Goal: Task Accomplishment & Management: Manage account settings

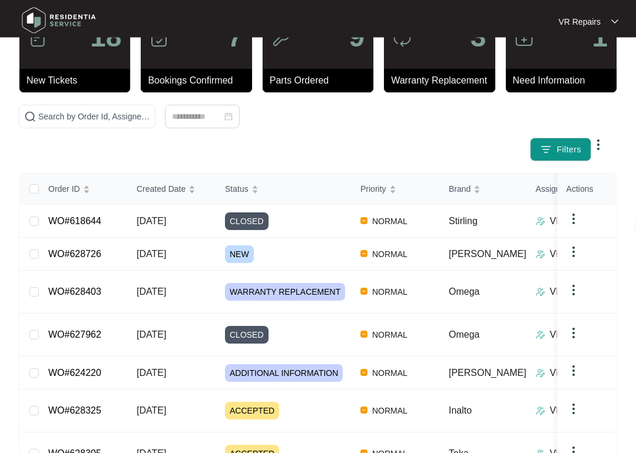
scroll to position [54, 0]
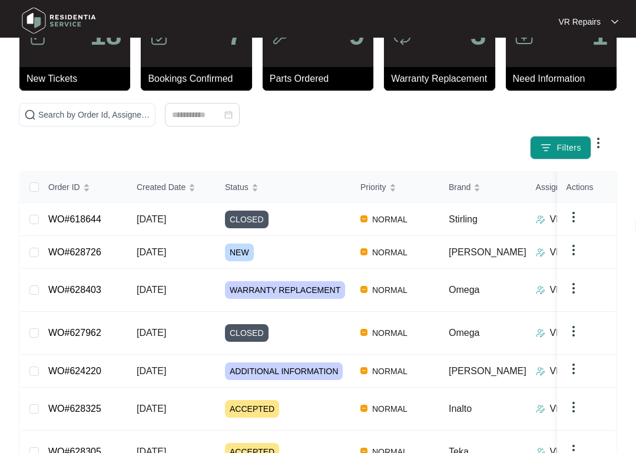
click at [87, 254] on link "WO#628726" at bounding box center [74, 252] width 53 height 10
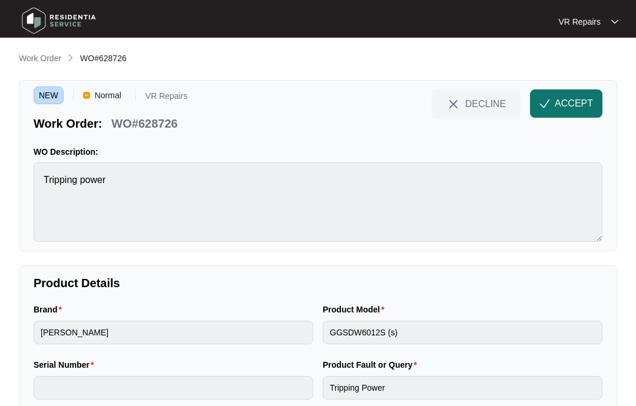
click at [562, 102] on span "ACCEPT" at bounding box center [574, 104] width 38 height 14
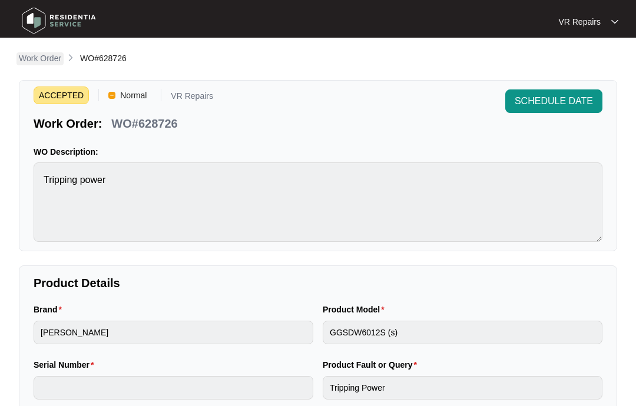
click at [44, 57] on p "Work Order" at bounding box center [40, 58] width 42 height 12
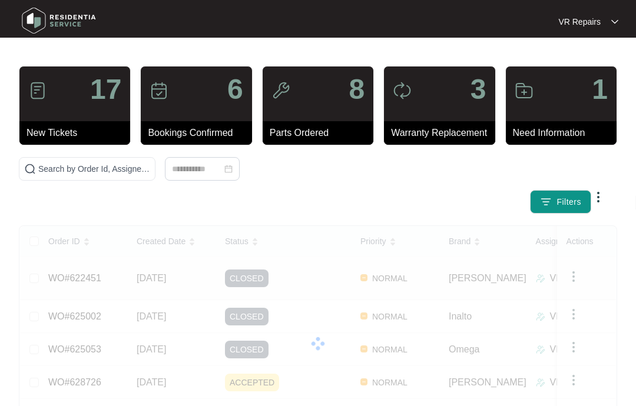
click at [108, 277] on td "WO#622451" at bounding box center [83, 278] width 88 height 43
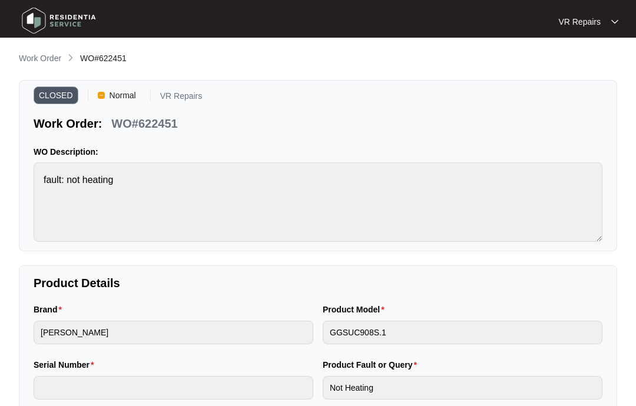
click at [40, 58] on p "Work Order" at bounding box center [40, 58] width 42 height 12
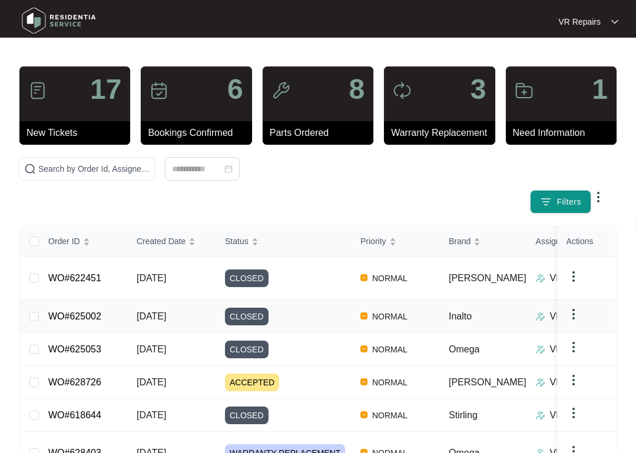
click at [98, 311] on link "WO#625002" at bounding box center [74, 316] width 53 height 10
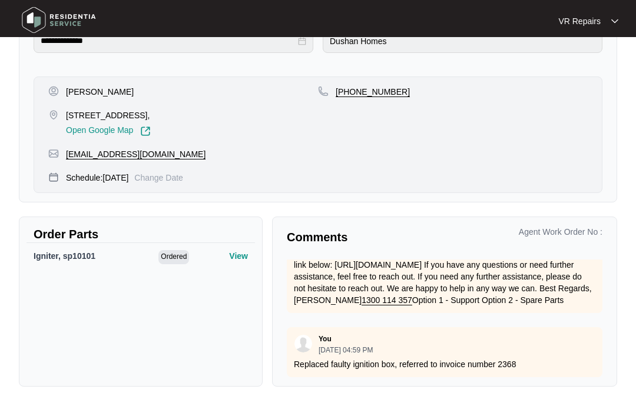
scroll to position [316, 0]
click at [207, 312] on div "Igniter, sp10101 Ordered View" at bounding box center [140, 302] width 228 height 118
click at [521, 360] on p "Replaced faulty ignition box, referred to invoice number 2368" at bounding box center [444, 365] width 301 height 12
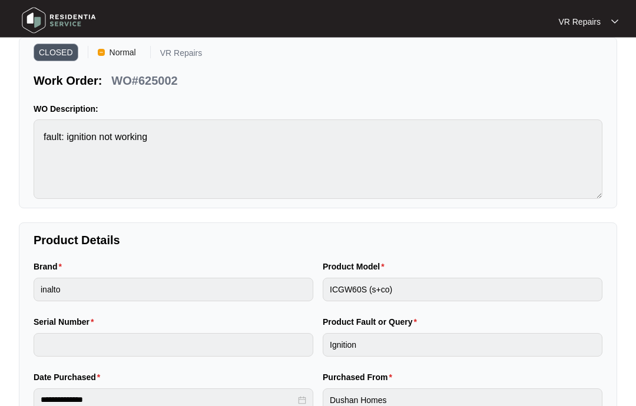
scroll to position [0, 0]
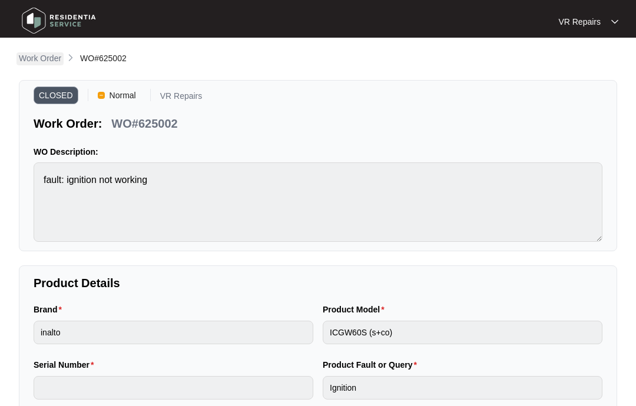
click at [56, 58] on p "Work Order" at bounding box center [40, 58] width 42 height 12
